Goal: Information Seeking & Learning: Learn about a topic

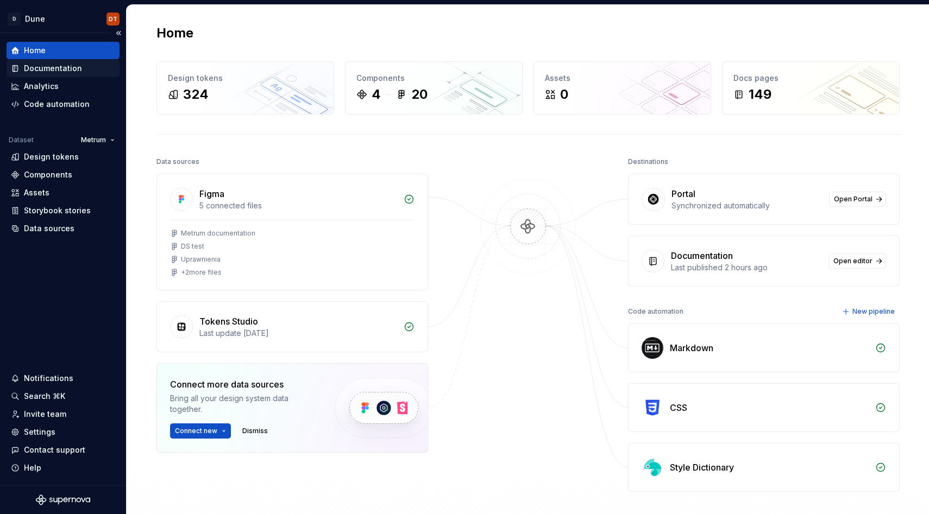
click at [59, 68] on div "Documentation" at bounding box center [53, 68] width 58 height 11
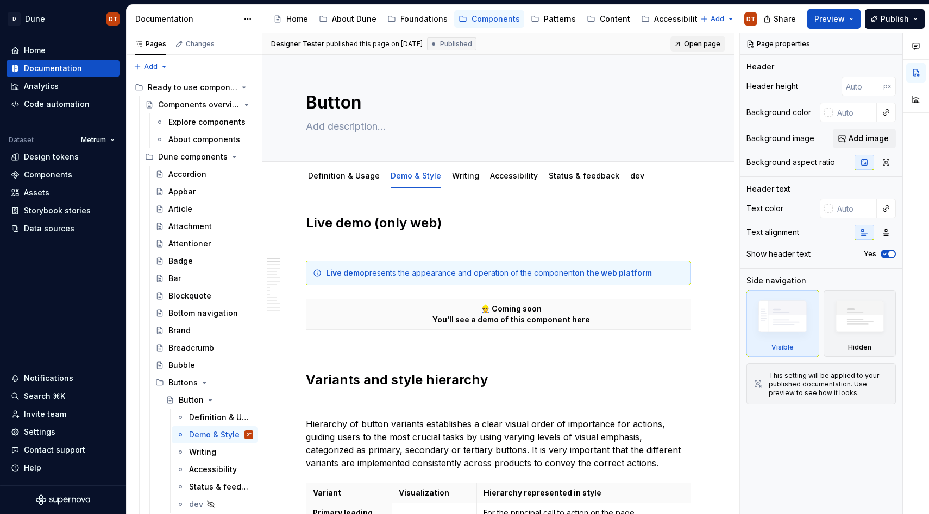
click at [707, 43] on span "Open page" at bounding box center [702, 44] width 36 height 9
type textarea "*"
